Goal: Task Accomplishment & Management: Manage account settings

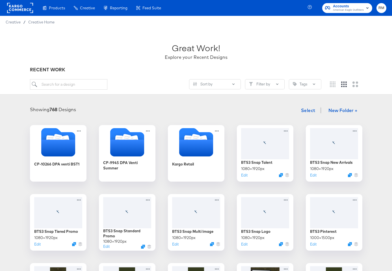
click at [344, 6] on span "Accounts" at bounding box center [348, 6] width 31 height 6
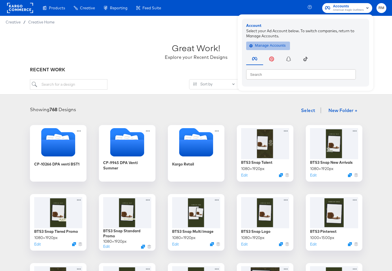
click at [266, 48] on span "Manage Accounts" at bounding box center [267, 45] width 35 height 6
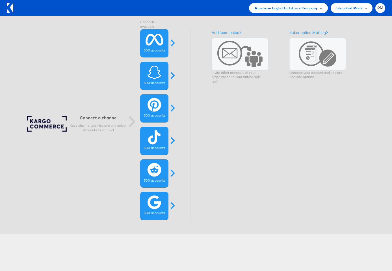
click at [302, 8] on span "American Eagle Outfitters Company" at bounding box center [285, 8] width 63 height 6
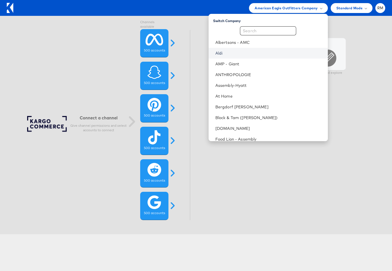
click at [261, 55] on link "Aldi" at bounding box center [269, 53] width 108 height 6
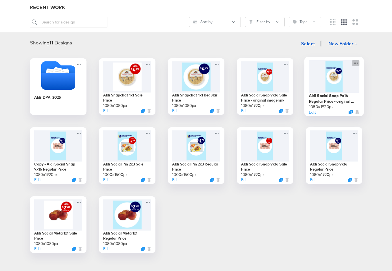
scroll to position [58, 0]
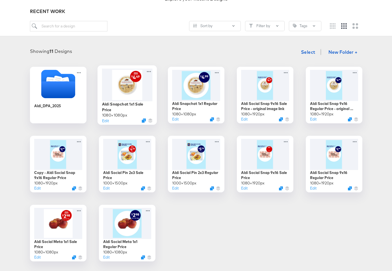
click at [137, 93] on div at bounding box center [127, 84] width 51 height 32
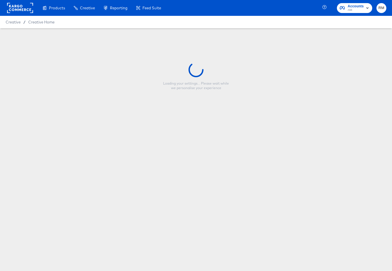
type input "Aldi Snapchat 1x1 Sale Price"
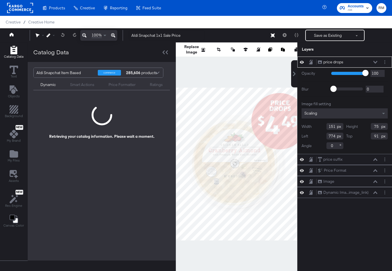
click at [167, 47] on div "Catalog Data" at bounding box center [102, 51] width 148 height 19
click at [165, 51] on icon at bounding box center [164, 52] width 5 height 4
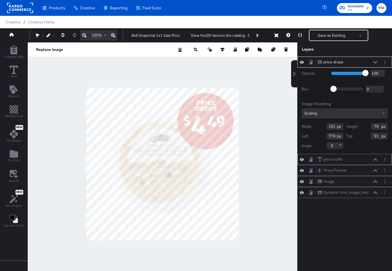
click at [375, 158] on div "price suffix price suffix" at bounding box center [347, 159] width 60 height 6
click at [374, 160] on icon at bounding box center [375, 159] width 4 height 3
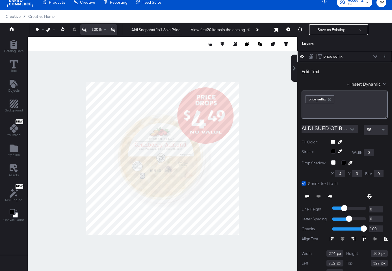
type input "56"
type input "708"
type input "332"
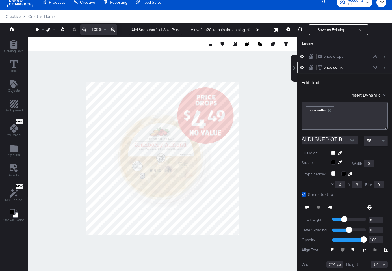
click at [269, 129] on div at bounding box center [162, 158] width 269 height 243
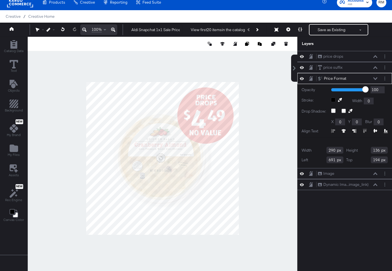
type input "193"
click at [258, 133] on div at bounding box center [162, 158] width 269 height 243
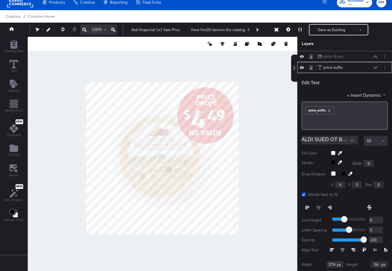
scroll to position [11, 0]
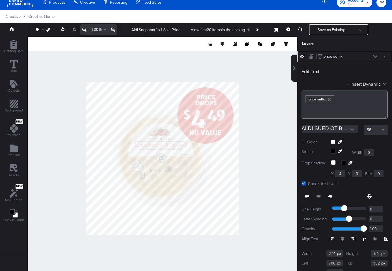
type input "333"
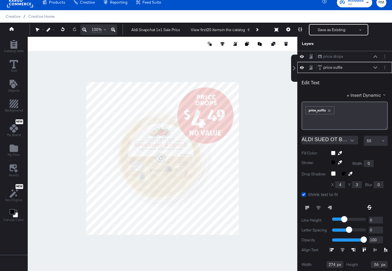
click at [247, 143] on div at bounding box center [162, 158] width 269 height 243
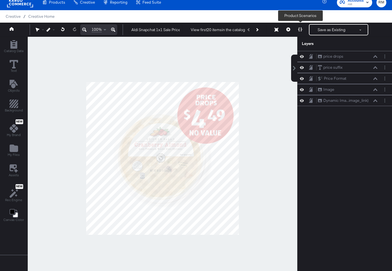
click at [295, 29] on button at bounding box center [300, 29] width 12 height 11
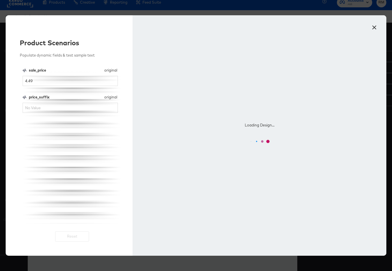
click at [372, 27] on button "×" at bounding box center [374, 26] width 10 height 10
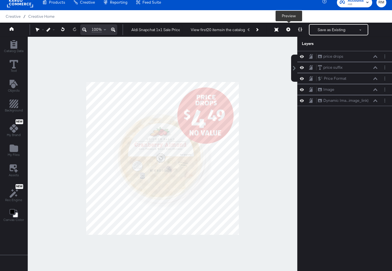
click at [288, 28] on icon at bounding box center [288, 29] width 4 height 4
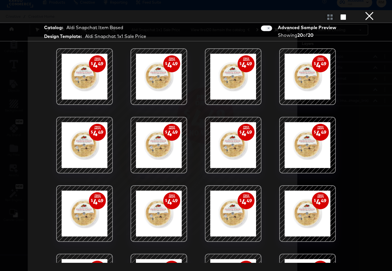
click at [382, 16] on div at bounding box center [196, 16] width 392 height 11
click at [376, 14] on div at bounding box center [196, 16] width 392 height 11
click at [373, 11] on button "×" at bounding box center [368, 5] width 11 height 11
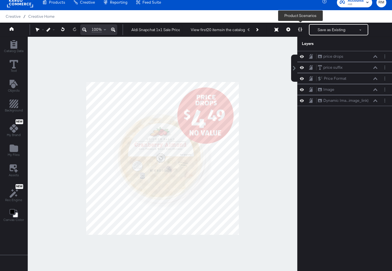
click at [304, 32] on button at bounding box center [300, 29] width 12 height 11
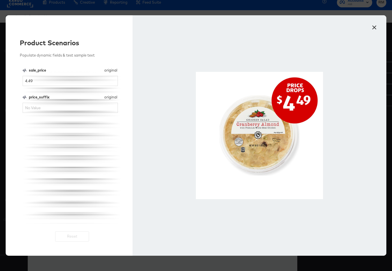
click at [91, 101] on div "price_suffix original price_suffix" at bounding box center [70, 103] width 95 height 18
click at [92, 105] on input "price_suffix" at bounding box center [70, 108] width 95 height 10
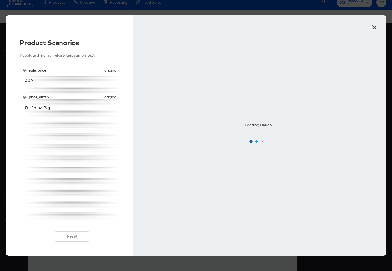
click at [44, 106] on input "Per 16-oz. Pkg." at bounding box center [70, 108] width 95 height 10
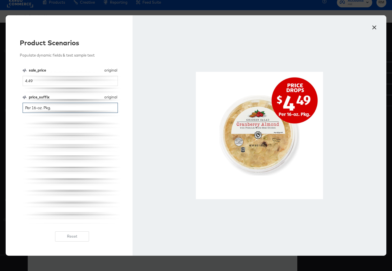
type input "Per 16-oz. Pkg."
click at [374, 24] on button "×" at bounding box center [374, 26] width 10 height 10
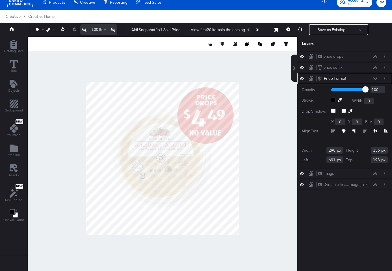
type input "126"
click at [262, 138] on div at bounding box center [162, 158] width 269 height 243
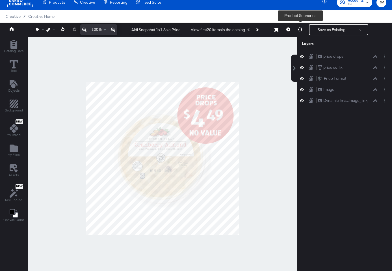
click at [301, 30] on icon at bounding box center [300, 29] width 4 height 4
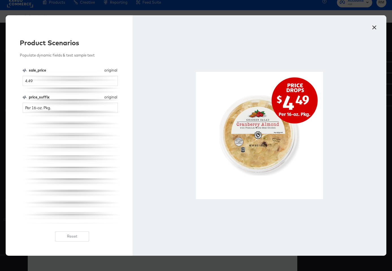
click at [375, 29] on button "×" at bounding box center [374, 26] width 10 height 10
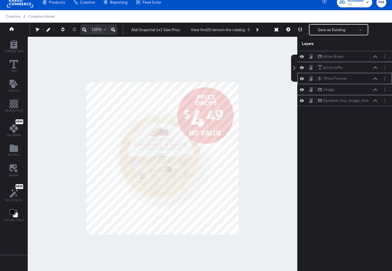
click at [376, 77] on icon at bounding box center [375, 78] width 4 height 3
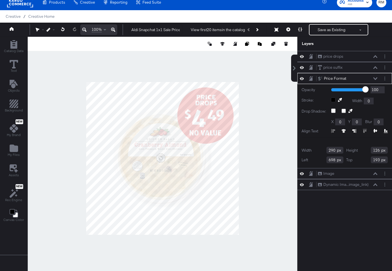
type input "699"
type input "194"
type input "700"
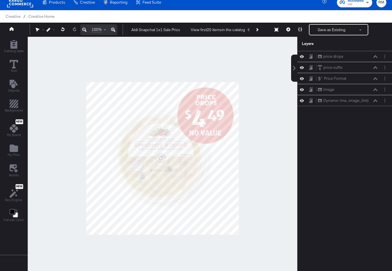
click at [275, 143] on div at bounding box center [162, 158] width 269 height 243
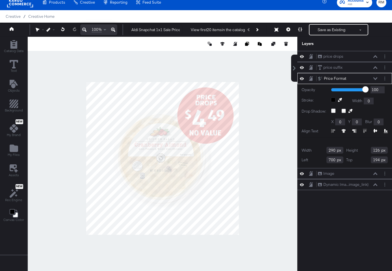
type input "699"
type input "193"
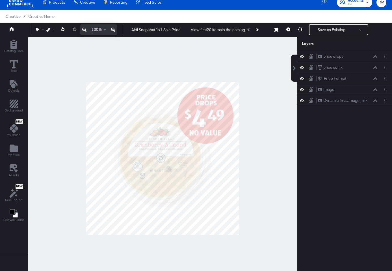
click at [267, 123] on div at bounding box center [162, 158] width 269 height 243
click at [302, 32] on button at bounding box center [300, 29] width 12 height 11
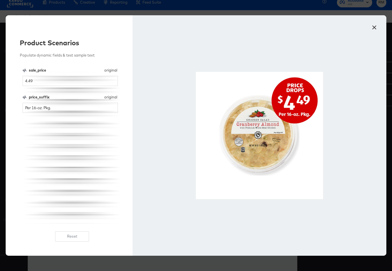
click at [373, 30] on button "×" at bounding box center [374, 26] width 10 height 10
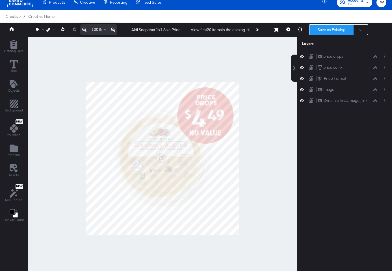
click at [319, 30] on button "Save as Existing" at bounding box center [331, 30] width 44 height 10
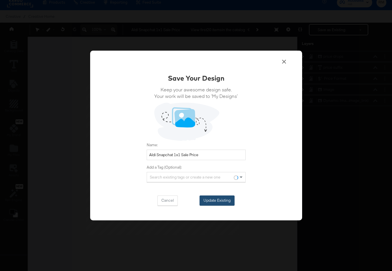
click at [216, 196] on button "Update Existing" at bounding box center [216, 200] width 35 height 10
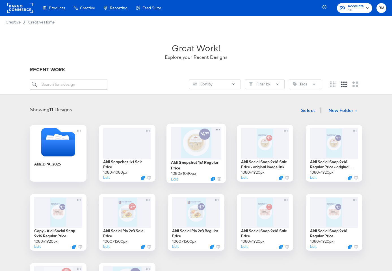
click at [190, 149] on div at bounding box center [196, 143] width 51 height 32
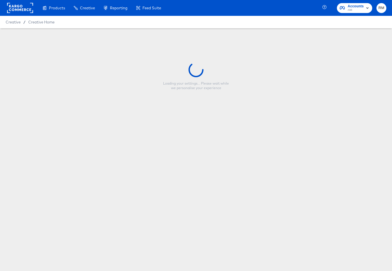
type input "Aldi Snapchat 1x1 Regular Price"
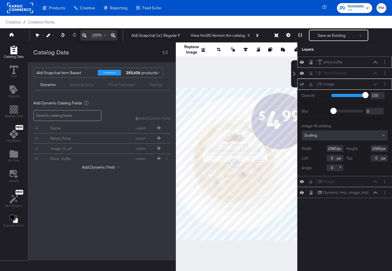
click at [375, 61] on icon at bounding box center [375, 62] width 4 height 3
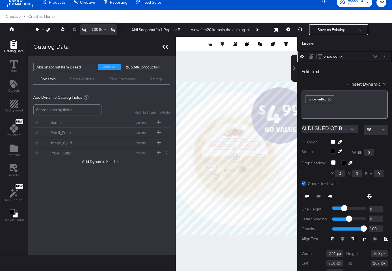
click at [163, 47] on icon at bounding box center [164, 47] width 5 height 4
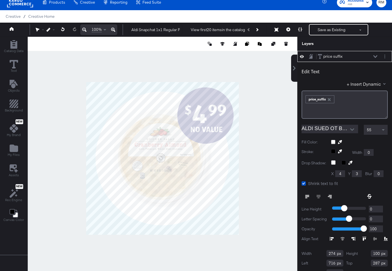
type input "715"
click at [294, 28] on div at bounding box center [300, 29] width 12 height 11
click at [300, 30] on icon at bounding box center [300, 29] width 4 height 4
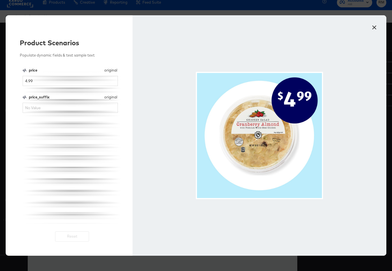
click at [87, 113] on div "price original price 4.99 price_suffix original price_suffix" at bounding box center [72, 146] width 99 height 156
click at [87, 111] on input "price_suffix" at bounding box center [70, 108] width 95 height 10
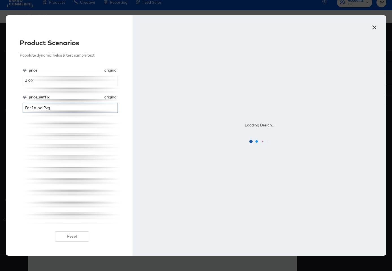
type input "Per 16-oz. Pkg."
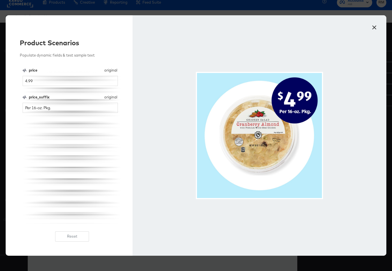
click at [376, 26] on button "×" at bounding box center [374, 26] width 10 height 10
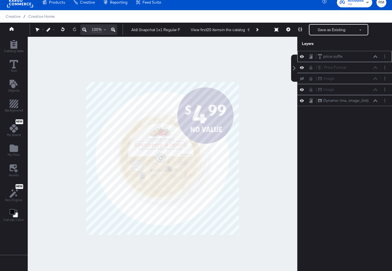
click at [378, 56] on div "price suffix price suffix" at bounding box center [348, 56] width 63 height 6
click at [375, 56] on icon at bounding box center [375, 56] width 4 height 3
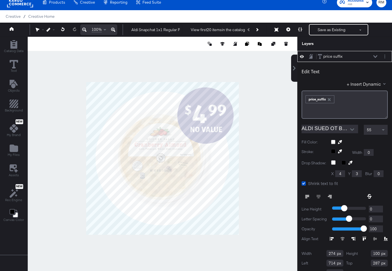
type input "713"
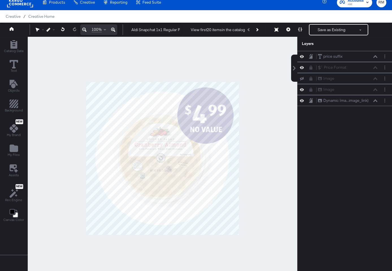
click at [254, 141] on div at bounding box center [162, 158] width 269 height 243
click at [321, 32] on button "Save as Existing" at bounding box center [331, 30] width 44 height 10
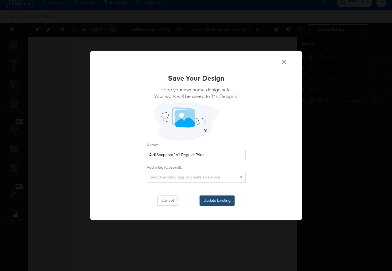
click at [218, 203] on button "Update Existing" at bounding box center [216, 200] width 35 height 10
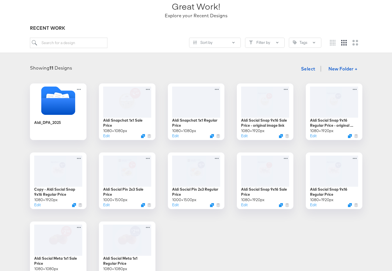
scroll to position [42, 0]
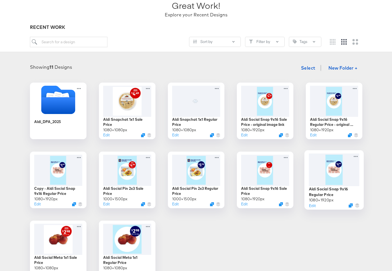
click at [327, 171] on div at bounding box center [333, 169] width 51 height 33
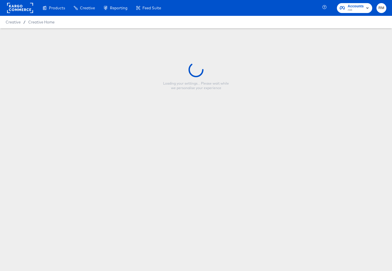
type input "Aldi Social Snap 9x16 Regular Price"
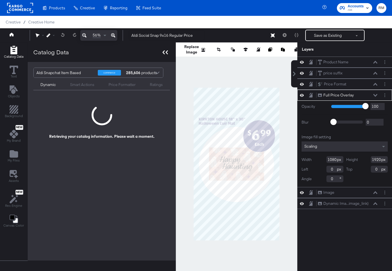
click at [167, 52] on div at bounding box center [165, 52] width 10 height 8
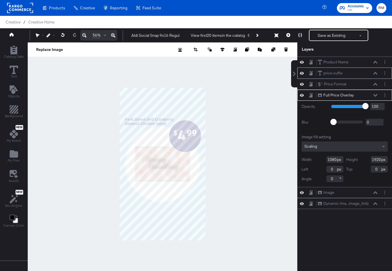
click at [374, 73] on icon at bounding box center [375, 73] width 4 height 3
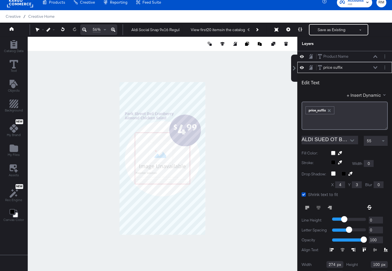
scroll to position [11, 0]
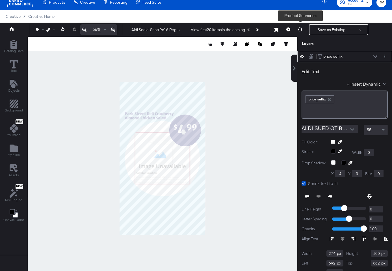
click at [303, 30] on button at bounding box center [300, 29] width 12 height 11
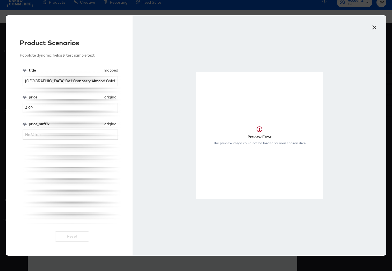
scroll to position [0, 0]
click at [71, 132] on input "price_suffix" at bounding box center [70, 134] width 95 height 10
type input "Per 16-oz. Pkg."
click at [70, 232] on button "Reset" at bounding box center [72, 236] width 34 height 10
click at [370, 31] on div "Preview Error The preview image could not be loaded for your chosen data" at bounding box center [259, 135] width 254 height 240
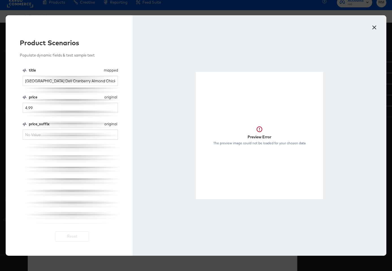
click at [372, 24] on button "×" at bounding box center [374, 26] width 10 height 10
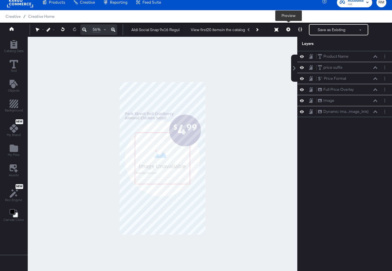
click at [288, 31] on button at bounding box center [288, 29] width 12 height 11
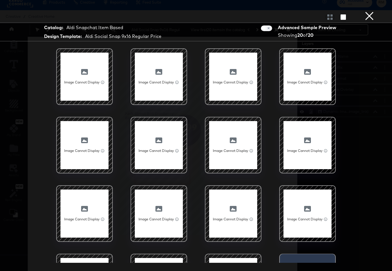
click at [365, 11] on button "×" at bounding box center [368, 5] width 11 height 11
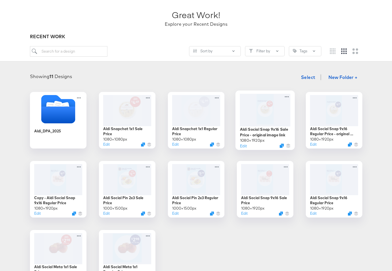
scroll to position [42, 0]
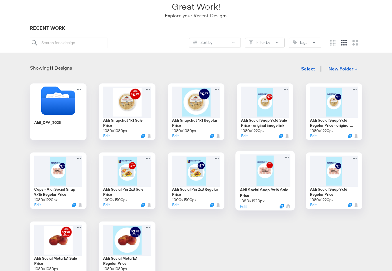
click at [272, 167] on div at bounding box center [264, 170] width 51 height 33
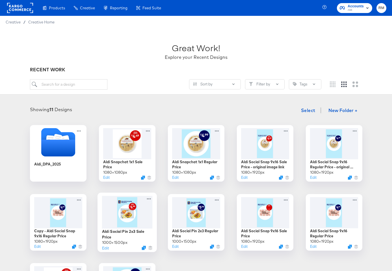
click at [129, 217] on div at bounding box center [127, 211] width 51 height 33
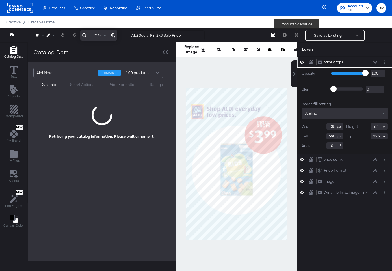
click at [296, 34] on div at bounding box center [296, 35] width 12 height 11
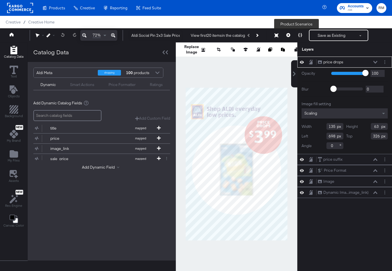
click at [299, 35] on icon at bounding box center [300, 35] width 4 height 4
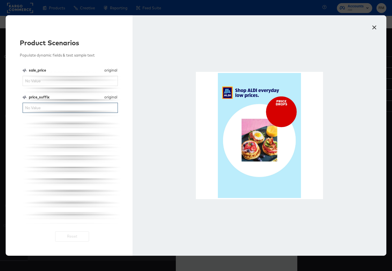
click at [65, 110] on input "price_suffix" at bounding box center [70, 108] width 95 height 10
type input "Per 16-oz. Pkg."
click at [373, 27] on button "×" at bounding box center [374, 26] width 10 height 10
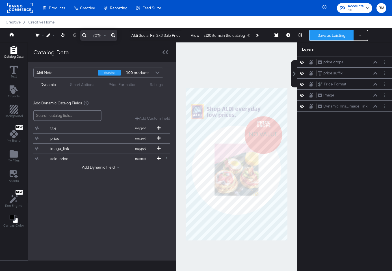
click at [324, 34] on button "Save as Existing" at bounding box center [331, 35] width 44 height 10
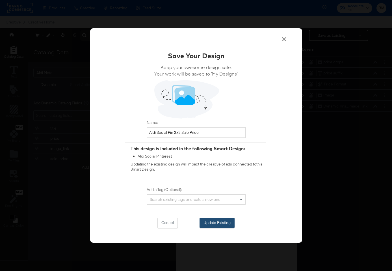
click at [210, 219] on button "Update Existing" at bounding box center [216, 222] width 35 height 10
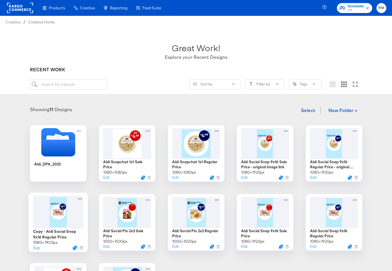
click at [66, 215] on div at bounding box center [58, 211] width 51 height 33
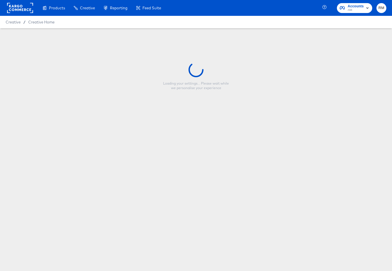
type input "Copy - Aldi Social Snap 9x16 Regular Price"
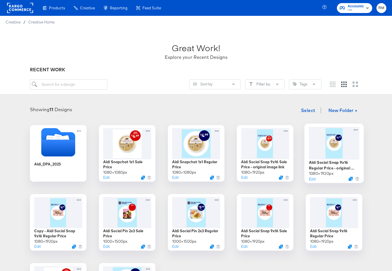
click at [348, 136] on div at bounding box center [333, 143] width 51 height 32
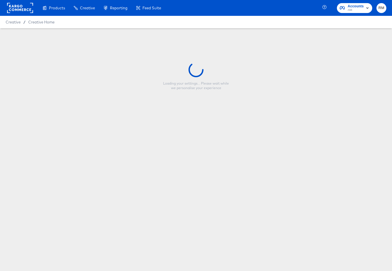
type input "Aldi Social Snap 9x16 Regular Price - original image link"
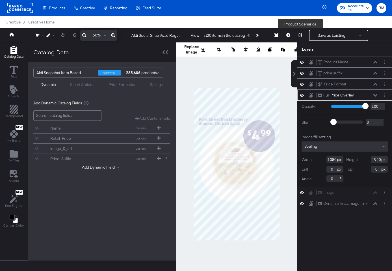
click at [302, 36] on icon at bounding box center [300, 35] width 4 height 4
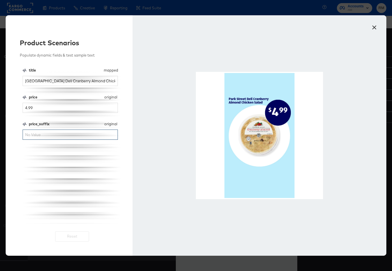
click at [98, 131] on input "price_suffix" at bounding box center [70, 134] width 95 height 10
click at [372, 28] on button "×" at bounding box center [374, 26] width 10 height 10
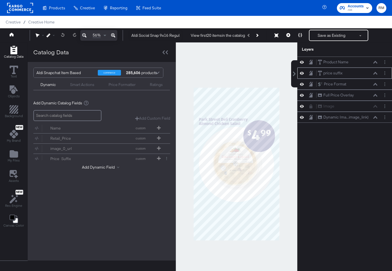
click at [377, 72] on button at bounding box center [375, 72] width 5 height 3
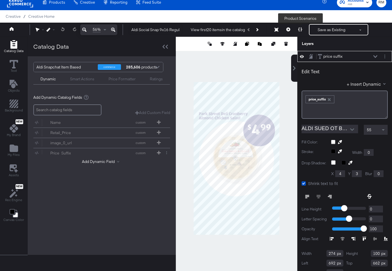
click at [297, 33] on button at bounding box center [300, 29] width 12 height 11
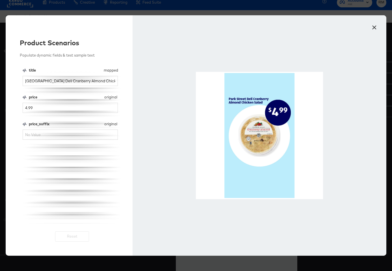
scroll to position [0, 0]
click at [76, 133] on input "price_suffix" at bounding box center [70, 134] width 95 height 10
type input "Per 16-oz. Pkg."
click at [377, 27] on button "×" at bounding box center [374, 26] width 10 height 10
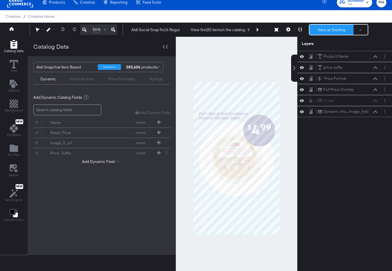
click at [317, 31] on button "Save as Existing" at bounding box center [331, 30] width 44 height 10
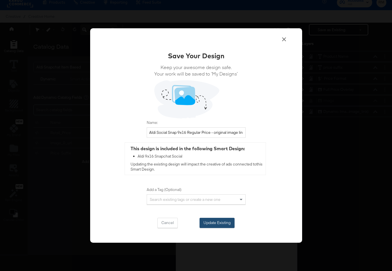
click at [222, 223] on button "Update Existing" at bounding box center [216, 222] width 35 height 10
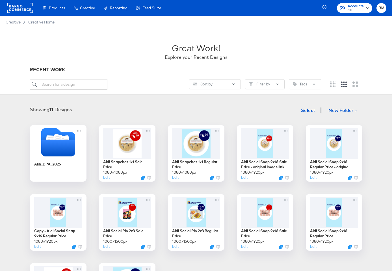
scroll to position [12, 0]
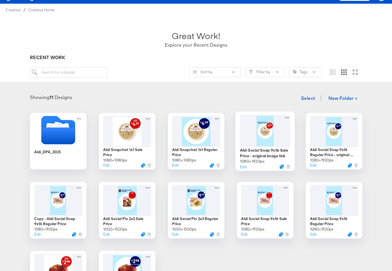
click at [264, 135] on div at bounding box center [264, 130] width 51 height 32
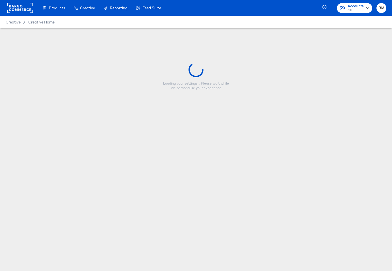
type input "Aldi Social Snap 9x16 Sale Price - original image link"
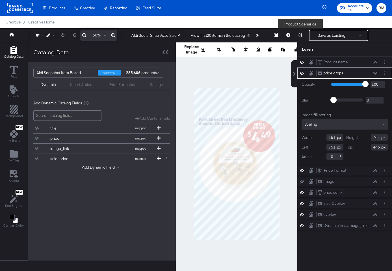
click at [299, 35] on icon at bounding box center [300, 35] width 4 height 4
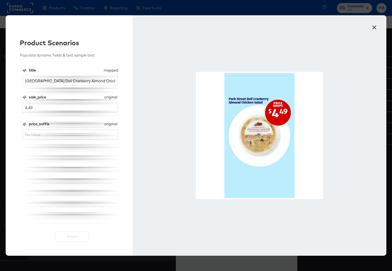
click at [79, 129] on div "price_suffix original price_suffix" at bounding box center [70, 130] width 95 height 18
click at [79, 133] on input "price_suffix" at bounding box center [70, 134] width 95 height 10
type input "Per 16-oz. Pkg."
click at [376, 26] on button "×" at bounding box center [374, 26] width 10 height 10
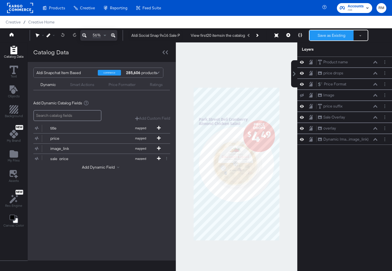
click at [317, 33] on button "Save as Existing" at bounding box center [331, 35] width 44 height 10
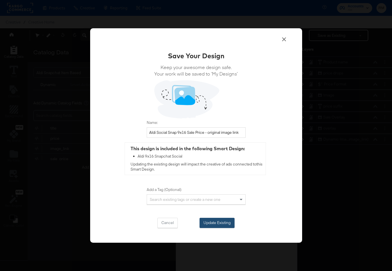
click at [220, 226] on button "Update Existing" at bounding box center [216, 222] width 35 height 10
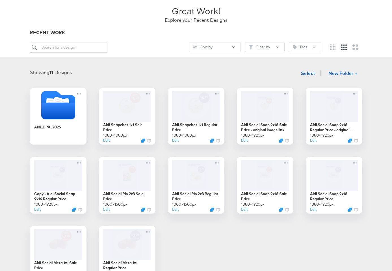
scroll to position [39, 0]
